Goal: Navigation & Orientation: Find specific page/section

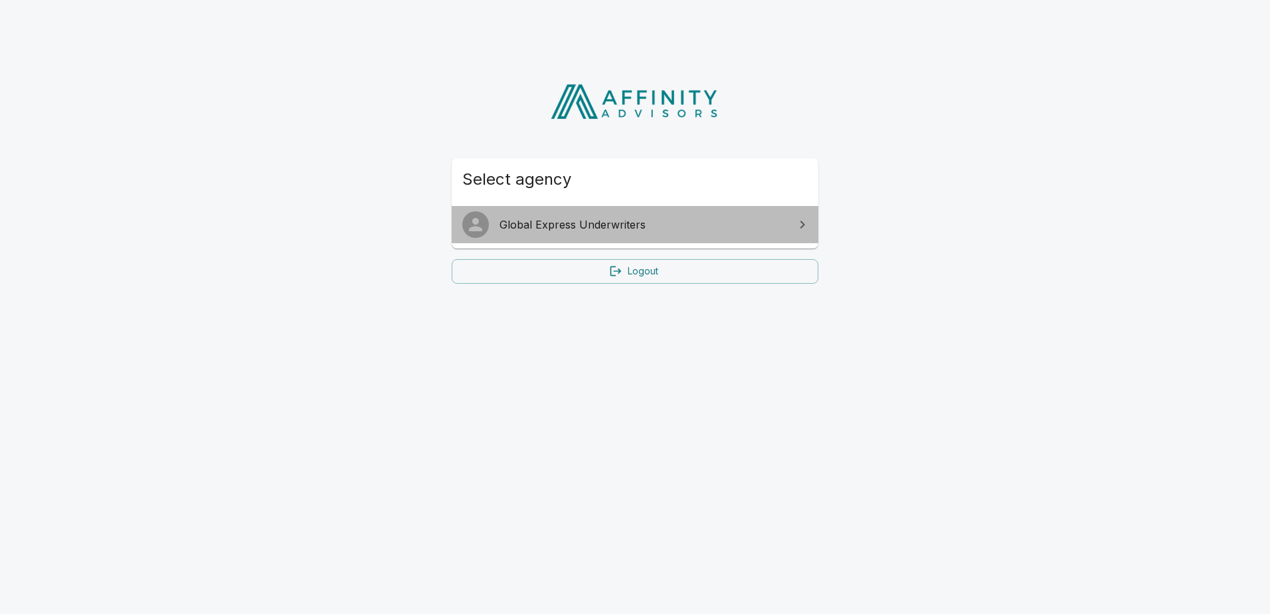
click at [607, 225] on span "Global Express Underwriters" at bounding box center [643, 225] width 287 height 16
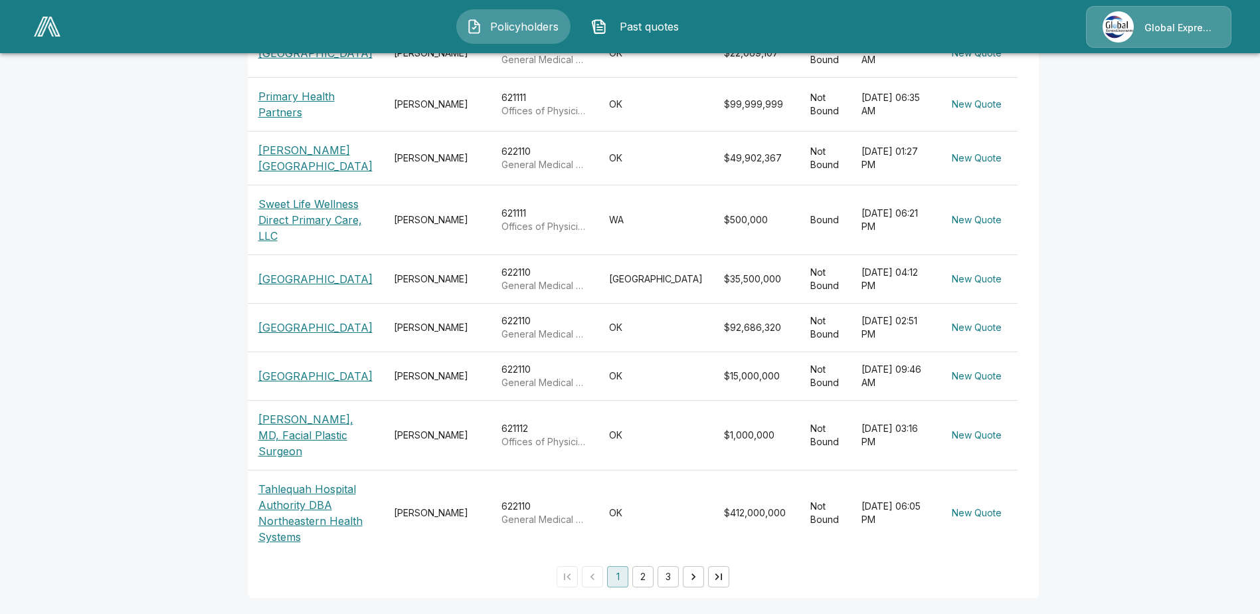
scroll to position [424, 0]
click at [633, 575] on button "2" at bounding box center [642, 576] width 21 height 21
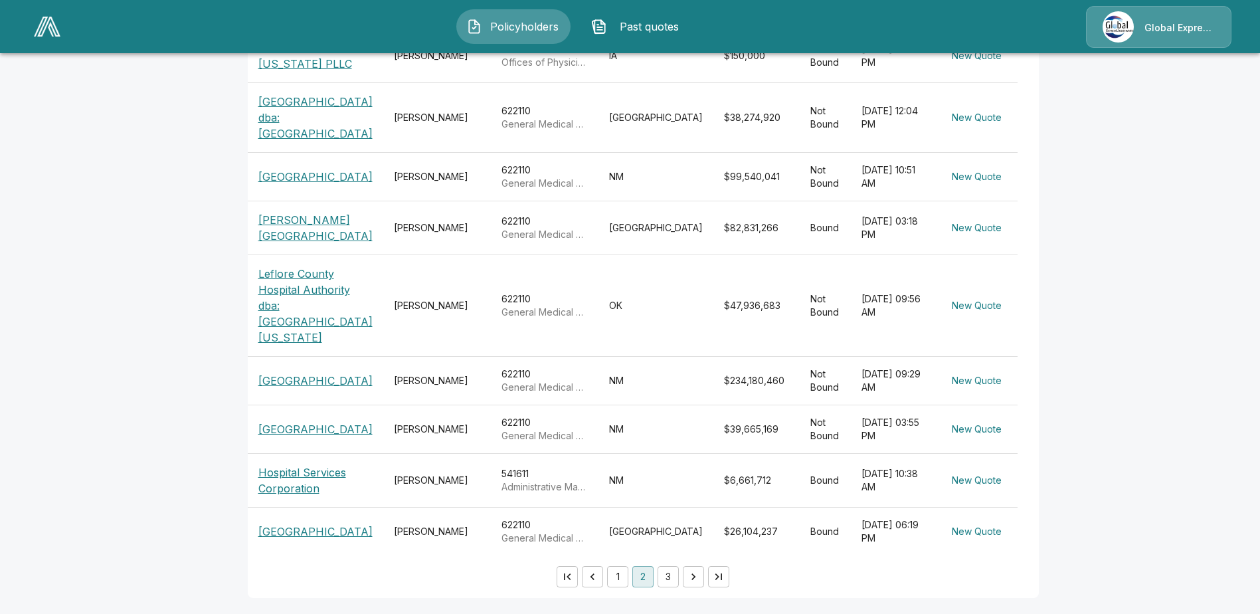
scroll to position [424, 0]
click at [658, 577] on button "3" at bounding box center [668, 576] width 21 height 21
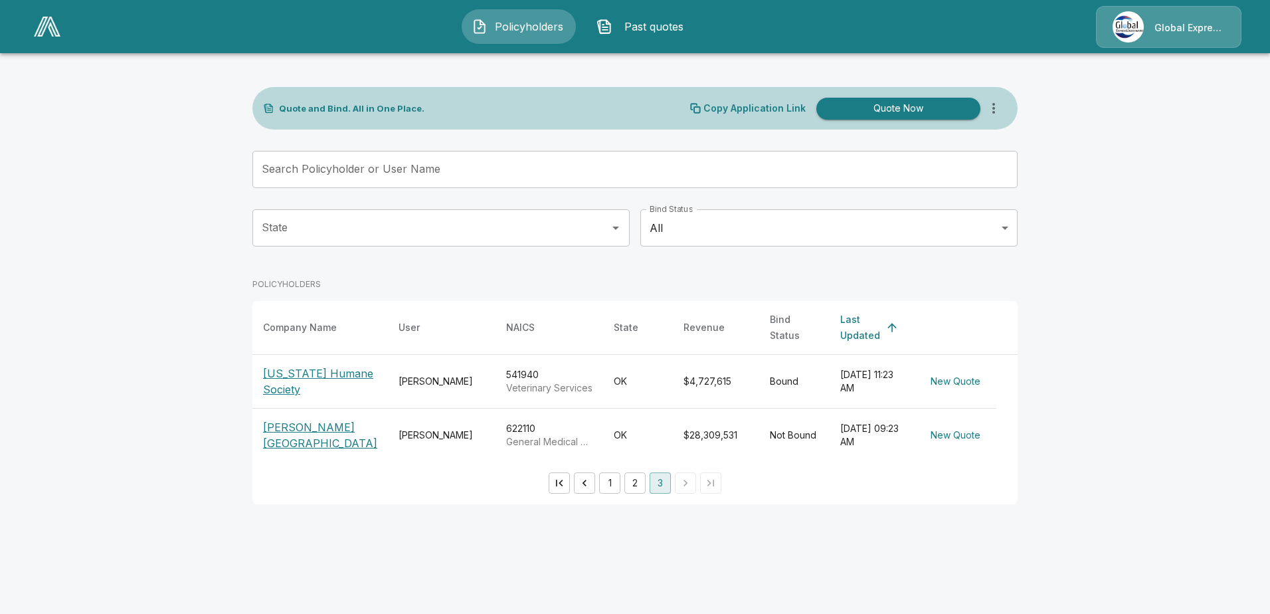
click at [631, 481] on button "2" at bounding box center [634, 482] width 21 height 21
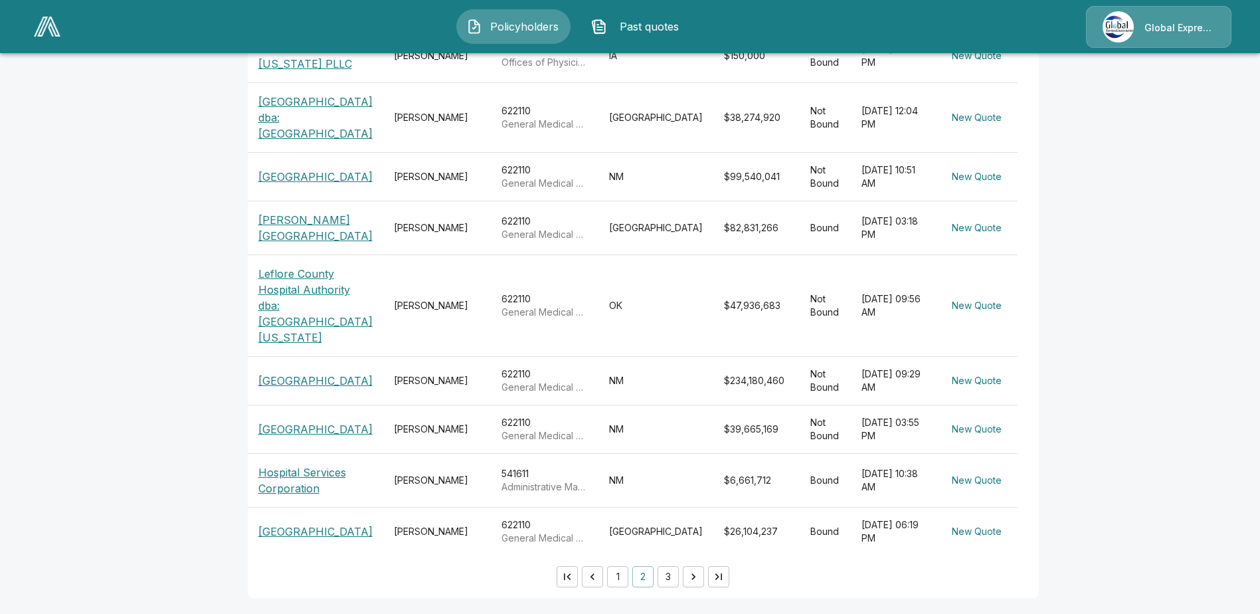
scroll to position [424, 0]
click at [618, 575] on button "1" at bounding box center [617, 576] width 21 height 21
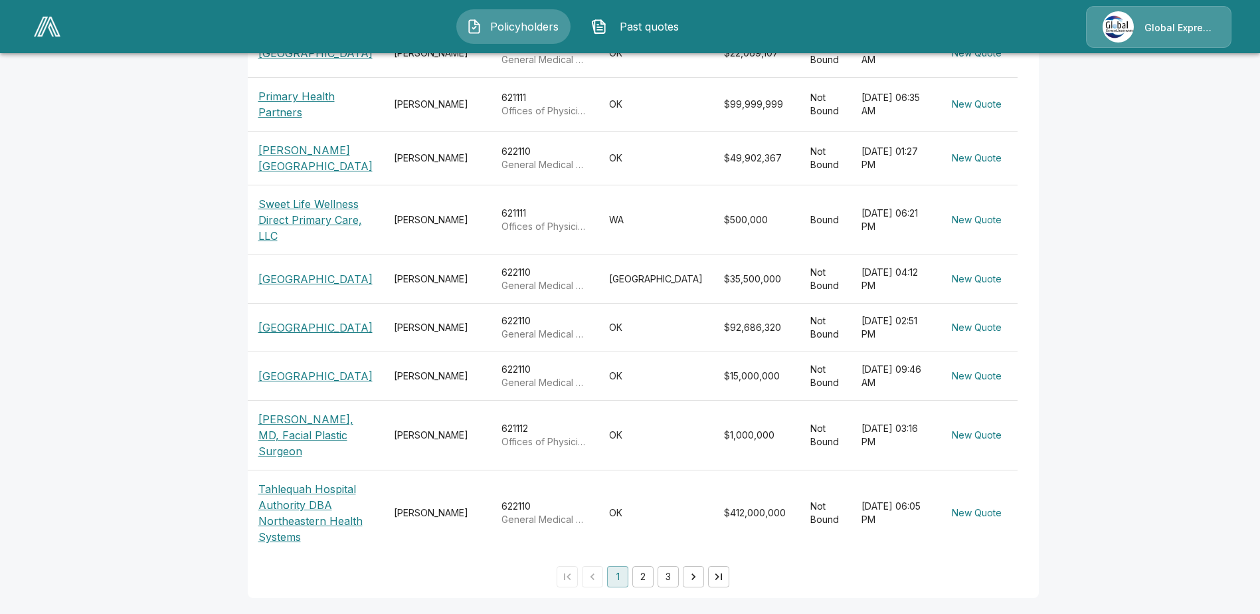
scroll to position [424, 0]
